Goal: Find specific page/section: Find specific page/section

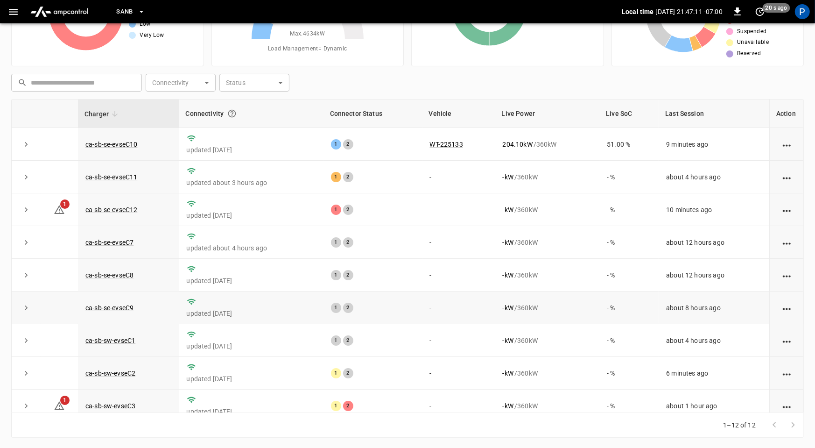
scroll to position [11, 0]
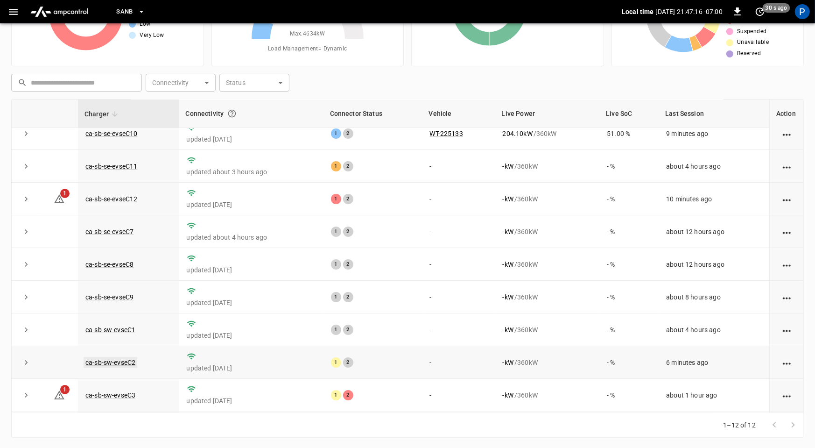
click at [116, 359] on link "ca-sb-sw-evseC2" at bounding box center [111, 362] width 54 height 11
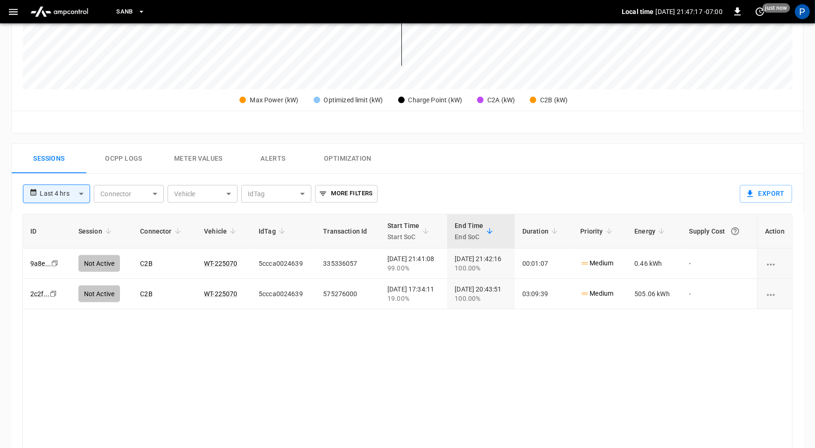
scroll to position [439, 0]
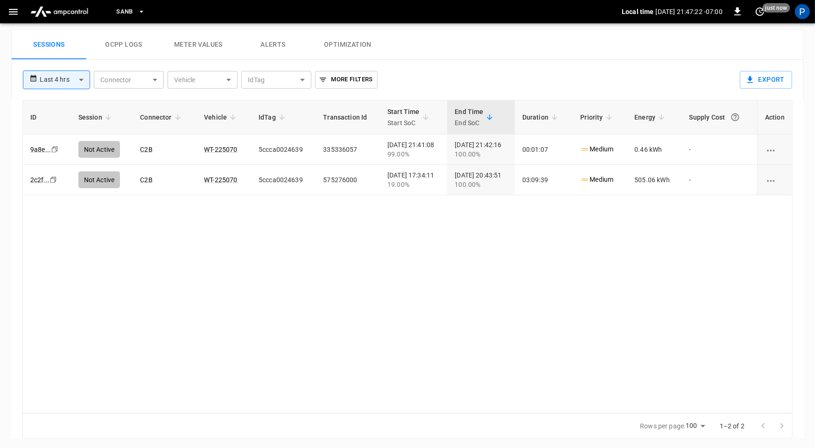
click at [50, 7] on img "menu" at bounding box center [59, 12] width 65 height 18
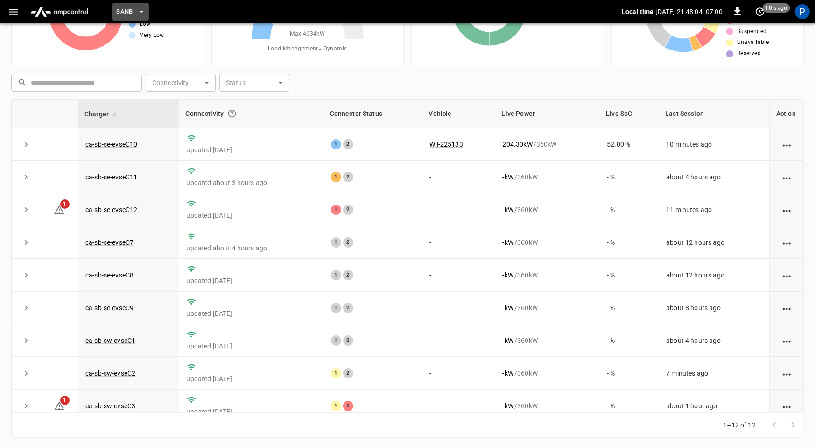
click at [134, 6] on button "SanB" at bounding box center [130, 12] width 36 height 18
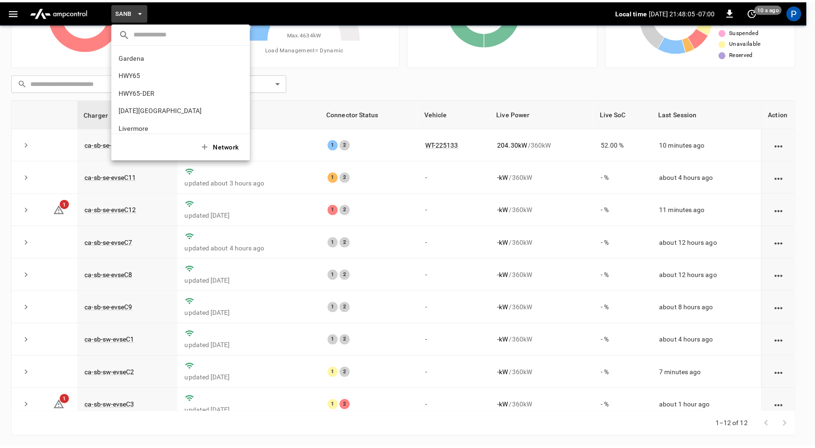
scroll to position [78, 0]
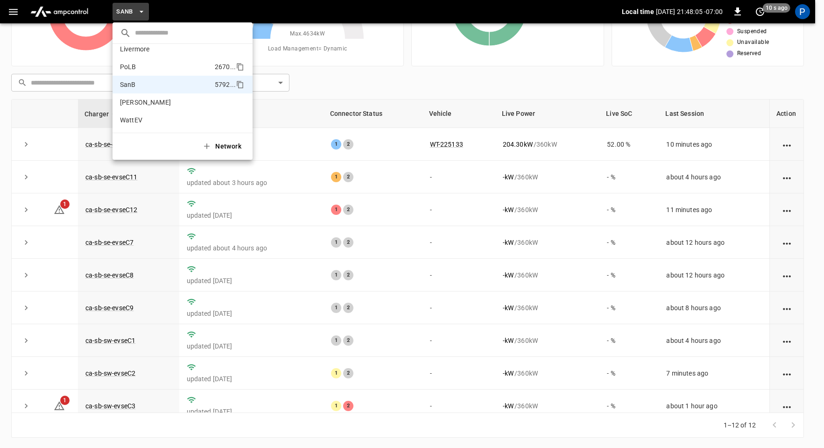
click at [148, 70] on p "PoLB" at bounding box center [165, 66] width 91 height 9
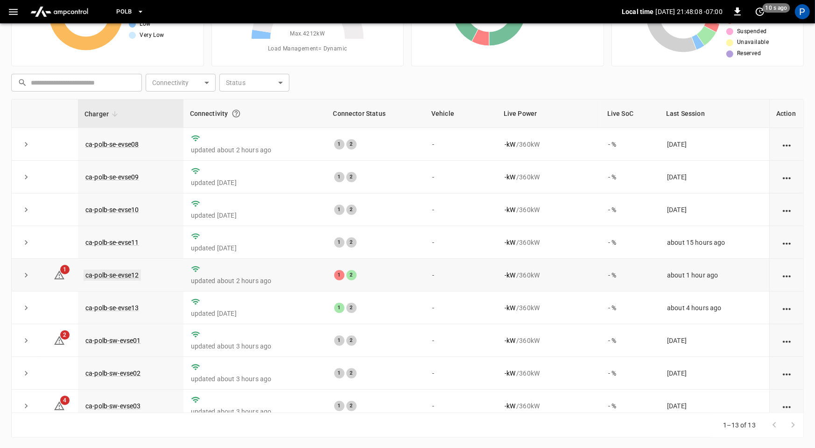
click at [119, 274] on link "ca-polb-se-evse12" at bounding box center [112, 274] width 57 height 11
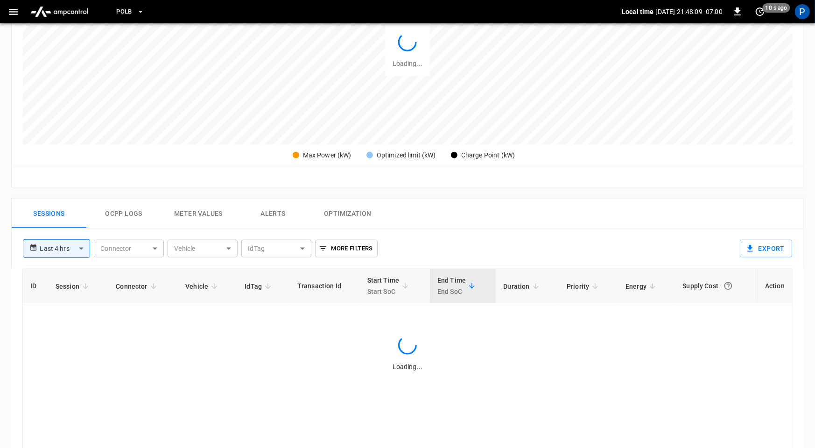
scroll to position [441, 0]
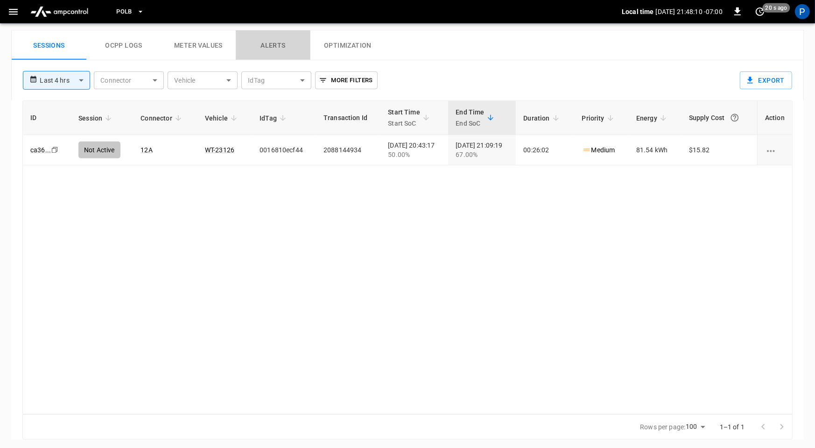
click at [281, 42] on button "Alerts" at bounding box center [273, 45] width 75 height 30
